Goal: Task Accomplishment & Management: Manage account settings

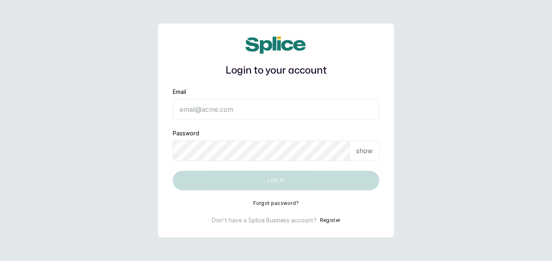
type input "[EMAIL_ADDRESS][DOMAIN_NAME]"
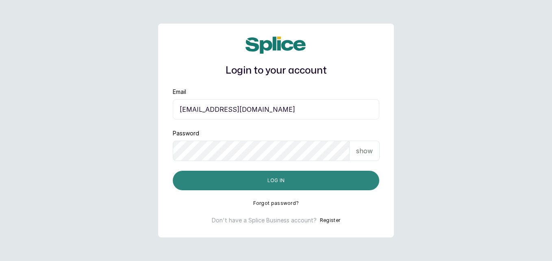
click at [269, 181] on button "Log in" at bounding box center [276, 181] width 207 height 20
